Goal: Transaction & Acquisition: Download file/media

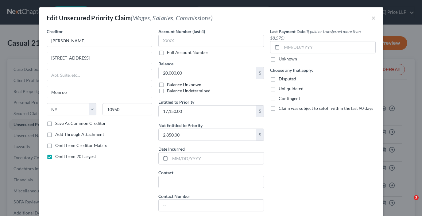
select select "35"
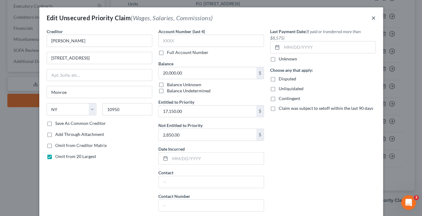
click at [373, 17] on button "×" at bounding box center [374, 17] width 4 height 7
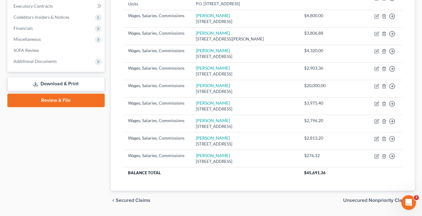
click at [60, 82] on link "Download & Print" at bounding box center [55, 84] width 97 height 14
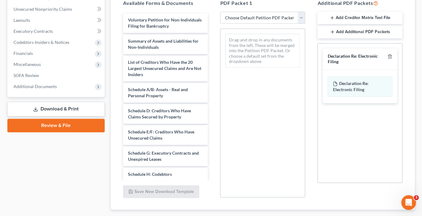
scroll to position [130, 0]
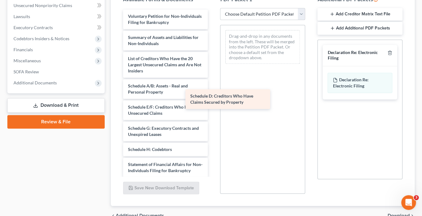
drag, startPoint x: 168, startPoint y: 109, endPoint x: 258, endPoint y: 84, distance: 93.8
click at [213, 85] on div "Schedule D: Creditors Who Have Claims Secured by Property Voluntary Petition fo…" at bounding box center [165, 134] width 95 height 249
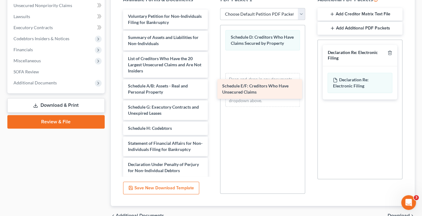
drag, startPoint x: 167, startPoint y: 109, endPoint x: 263, endPoint y: 87, distance: 98.8
click at [213, 87] on div "Schedule E/F: Creditors Who Have Unsecured Claims Voluntary Petition for Non-In…" at bounding box center [165, 124] width 95 height 228
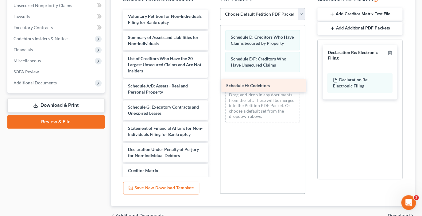
drag, startPoint x: 174, startPoint y: 129, endPoint x: 273, endPoint y: 86, distance: 108.4
click at [213, 86] on div "Schedule H: Codebtors Voluntary Petition for Non-Individuals Filing for Bankrup…" at bounding box center [165, 116] width 95 height 213
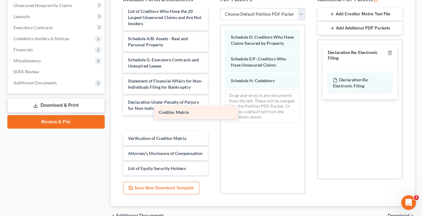
scroll to position [38, 0]
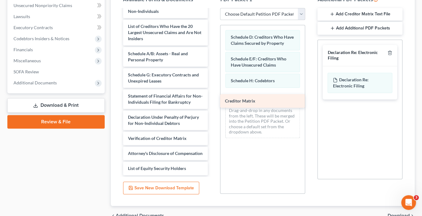
drag, startPoint x: 170, startPoint y: 119, endPoint x: 267, endPoint y: 103, distance: 98.3
click at [213, 103] on div "Creditor Matrix Voluntary Petition for Non-Individuals Filing for Bankruptcy Su…" at bounding box center [165, 76] width 95 height 198
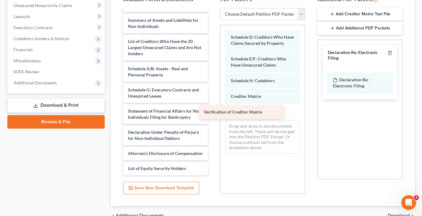
scroll to position [23, 0]
drag, startPoint x: 167, startPoint y: 134, endPoint x: 267, endPoint y: 112, distance: 102.4
click at [213, 112] on div "Verification of Creditor Matrix Voluntary Petition for Non-Individuals Filing f…" at bounding box center [165, 83] width 95 height 183
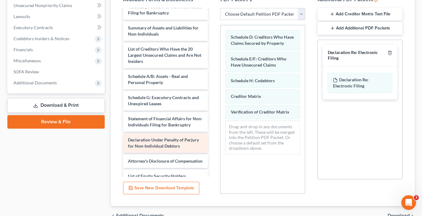
scroll to position [0, 0]
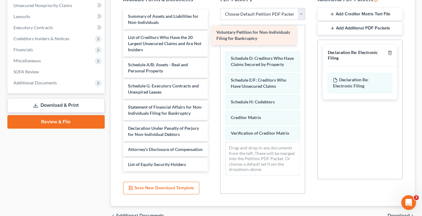
drag, startPoint x: 164, startPoint y: 20, endPoint x: 253, endPoint y: 37, distance: 90.0
click at [213, 37] on div "Voluntary Petition for Non-Individuals Filing for Bankruptcy Voluntary Petition…" at bounding box center [165, 91] width 95 height 162
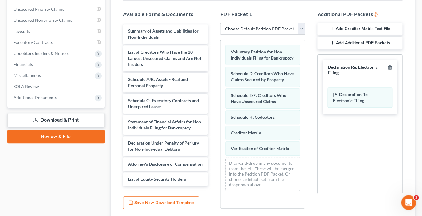
scroll to position [121, 0]
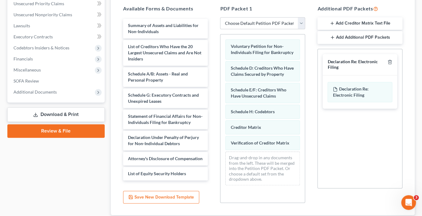
click at [358, 22] on button "Add Creditor Matrix Text File" at bounding box center [360, 23] width 85 height 13
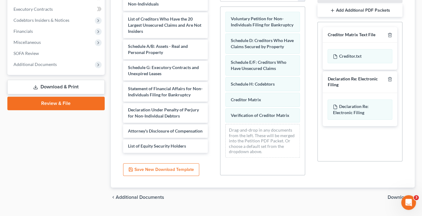
scroll to position [163, 0]
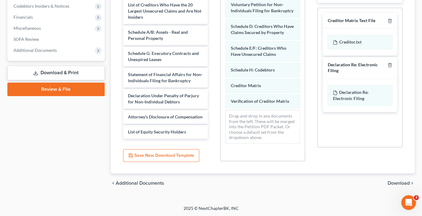
click at [392, 184] on span "Download" at bounding box center [399, 183] width 22 height 5
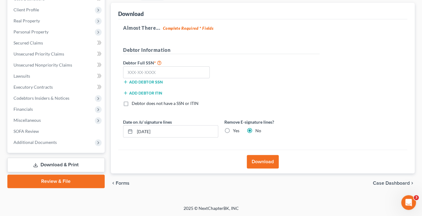
click at [233, 130] on label "Yes" at bounding box center [236, 131] width 6 height 6
click at [236, 130] on input "Yes" at bounding box center [238, 130] width 4 height 4
radio input "true"
radio input "false"
click at [132, 104] on label "Debtor does not have a SSN or ITIN" at bounding box center [165, 103] width 67 height 6
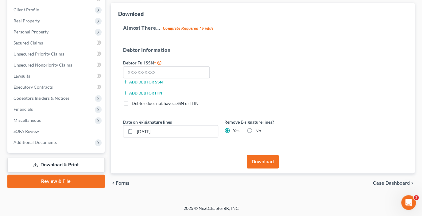
click at [134, 104] on input "Debtor does not have a SSN or ITIN" at bounding box center [136, 102] width 4 height 4
checkbox input "true"
click at [269, 162] on button "Download" at bounding box center [263, 162] width 32 height 14
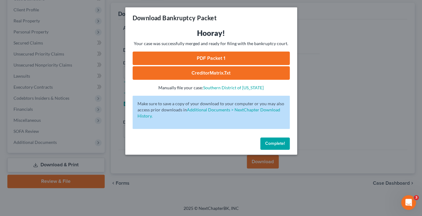
click at [215, 57] on link "PDF Packet 1" at bounding box center [211, 59] width 157 height 14
click at [241, 72] on link "CreditorMatrix.txt" at bounding box center [211, 73] width 157 height 14
click at [285, 143] on button "Complete!" at bounding box center [275, 144] width 29 height 12
